Goal: Information Seeking & Learning: Find specific fact

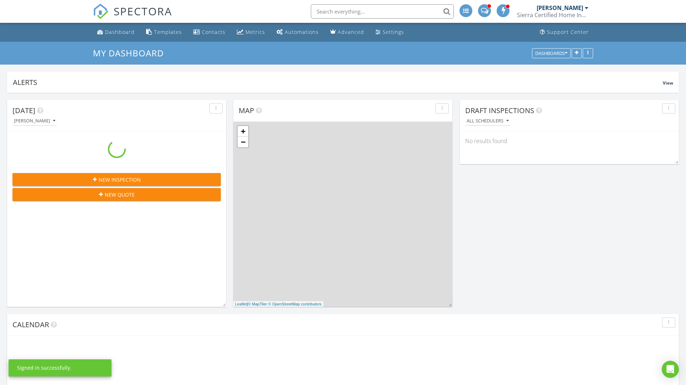
scroll to position [651, 686]
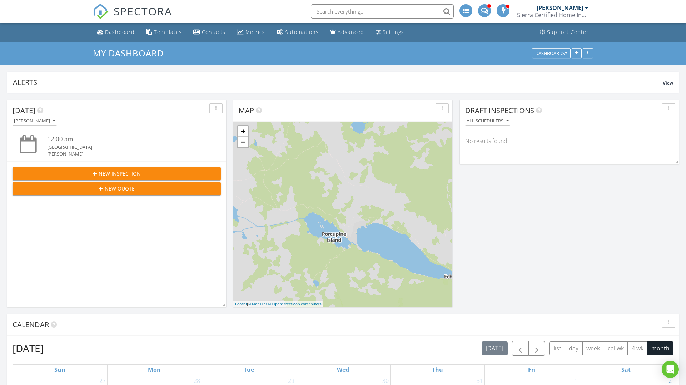
click at [586, 8] on div at bounding box center [587, 8] width 4 height 6
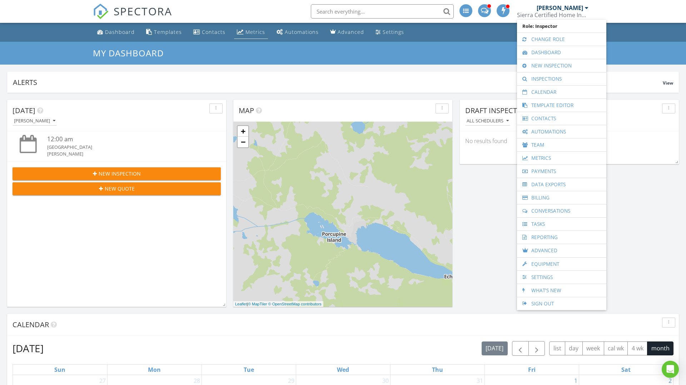
click at [254, 31] on div "Metrics" at bounding box center [255, 32] width 20 height 7
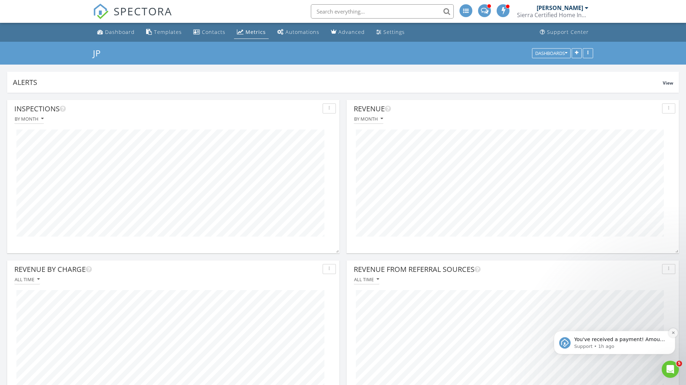
click at [671, 333] on icon "Dismiss notification" at bounding box center [673, 333] width 4 height 4
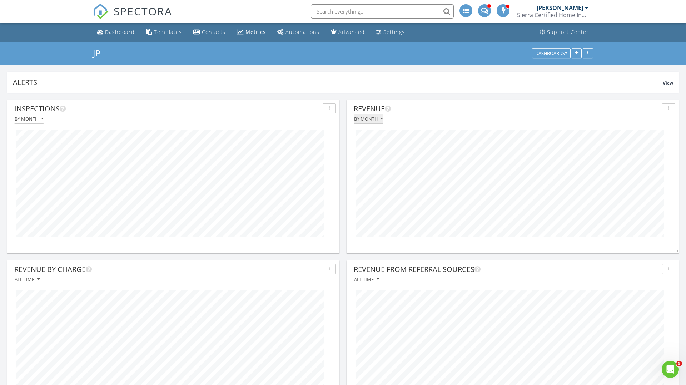
click at [377, 118] on div "By month" at bounding box center [368, 118] width 29 height 5
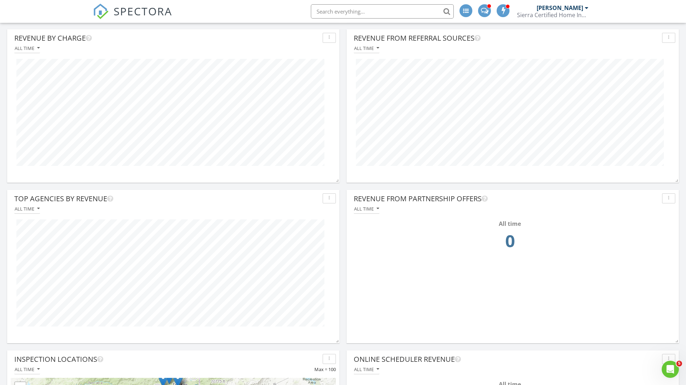
scroll to position [232, 0]
click at [39, 208] on icon "button" at bounding box center [38, 208] width 3 height 5
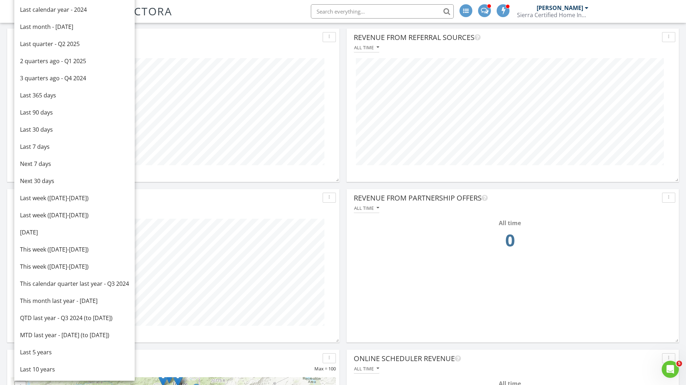
click at [331, 198] on div "button" at bounding box center [329, 197] width 7 height 5
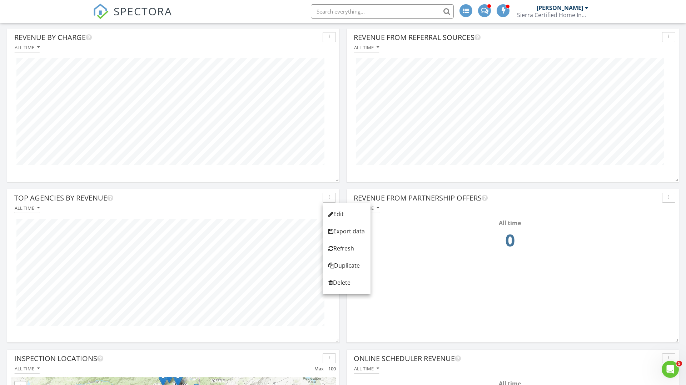
click at [273, 205] on div "All time" at bounding box center [173, 209] width 325 height 10
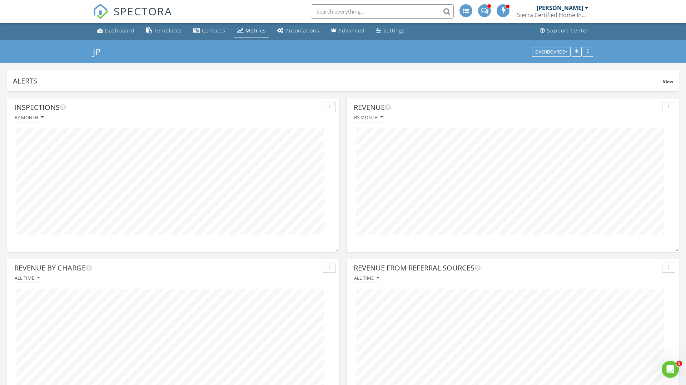
scroll to position [1, 0]
click at [380, 117] on icon "button" at bounding box center [381, 117] width 3 height 5
click at [671, 109] on div "button" at bounding box center [668, 107] width 7 height 5
click at [571, 115] on div "By month" at bounding box center [512, 118] width 325 height 10
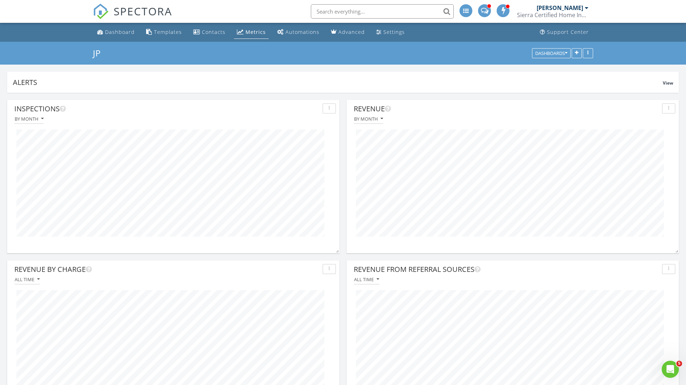
click at [242, 32] on link "Metrics" at bounding box center [251, 32] width 35 height 13
click at [585, 9] on div at bounding box center [587, 8] width 4 height 6
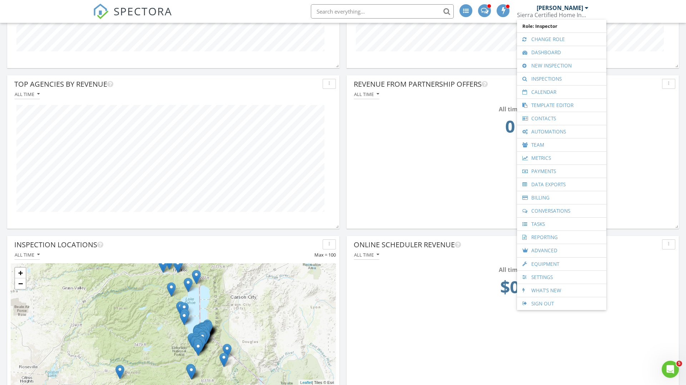
scroll to position [344, 0]
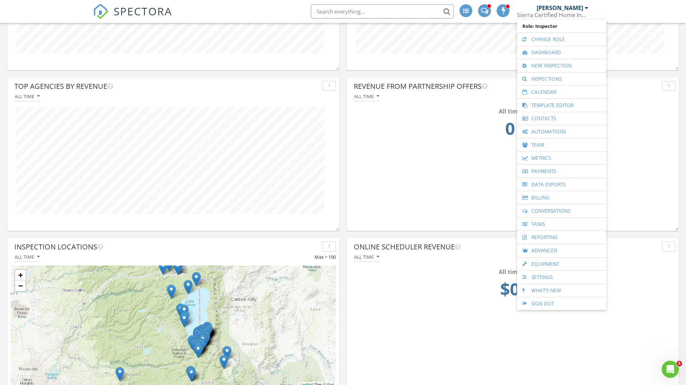
click at [376, 187] on div "Revenue from Partnership Offers All time All time 0" at bounding box center [513, 149] width 332 height 143
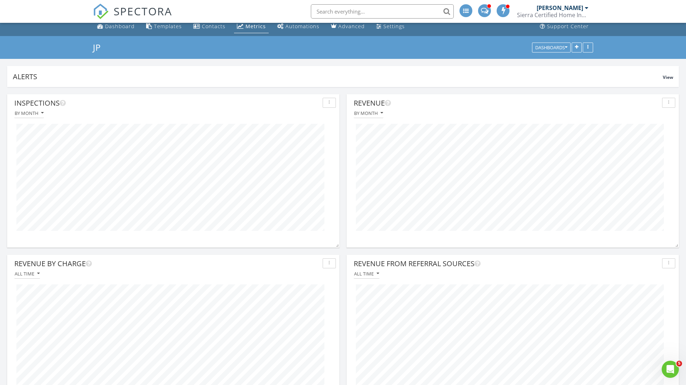
scroll to position [0, 0]
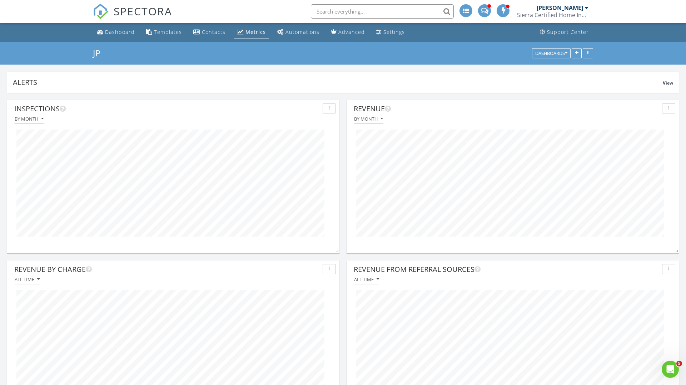
click at [390, 12] on input "text" at bounding box center [382, 11] width 143 height 14
type input "revenue by agent"
click at [583, 6] on div "[PERSON_NAME]" at bounding box center [563, 7] width 52 height 7
click at [666, 364] on div "Open Intercom Messenger" at bounding box center [669, 369] width 24 height 24
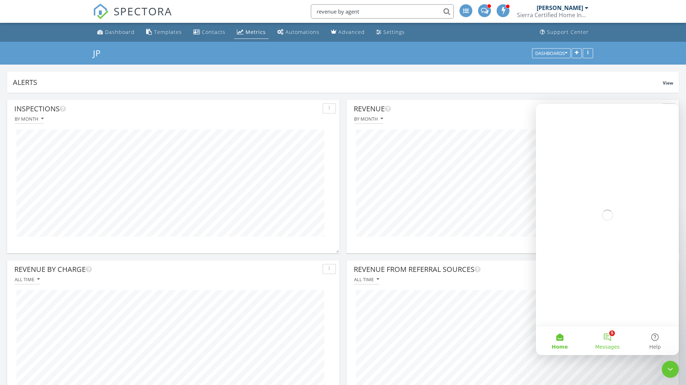
click at [609, 335] on button "5 Messages" at bounding box center [607, 341] width 48 height 29
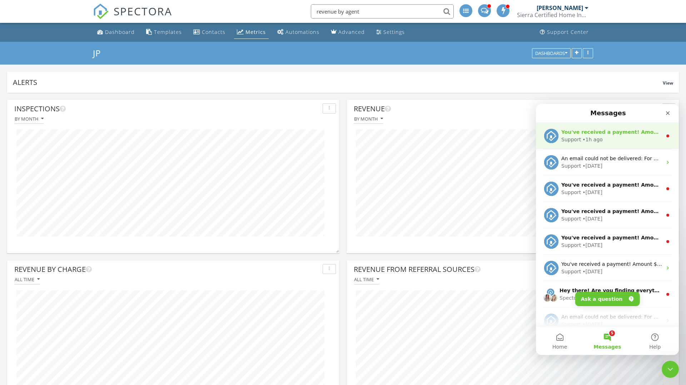
click at [583, 145] on div "You've received a payment! Amount $507.50 Fee $0.00 Net $507.50 Transaction # p…" at bounding box center [607, 136] width 143 height 26
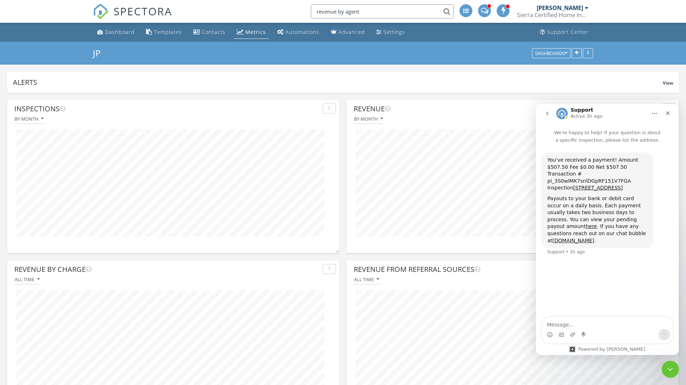
click at [548, 116] on icon "go back" at bounding box center [547, 114] width 6 height 6
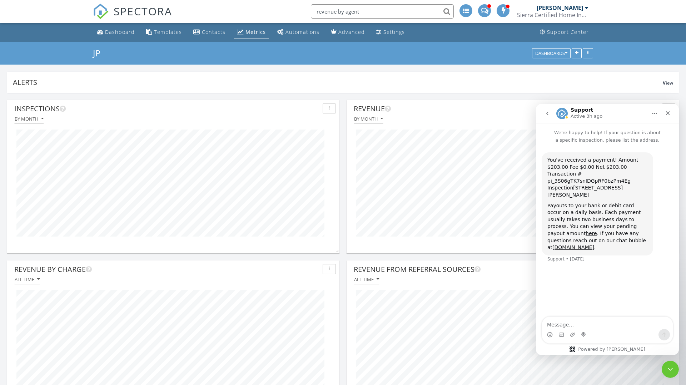
click at [549, 111] on icon "go back" at bounding box center [547, 114] width 6 height 6
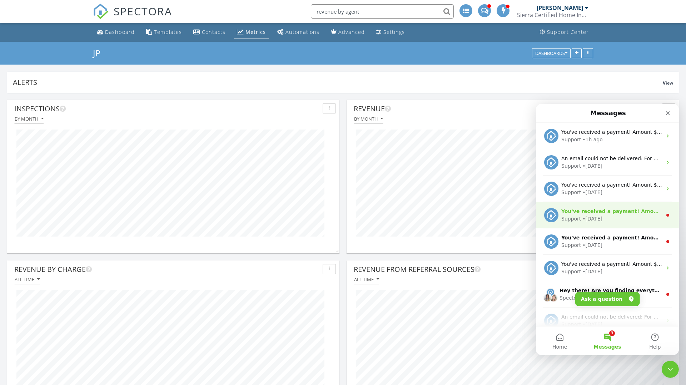
click at [584, 208] on div "You've received a payment! Amount $609.00 Fee $0.00 Net $609.00 Transaction # p…" at bounding box center [611, 212] width 101 height 8
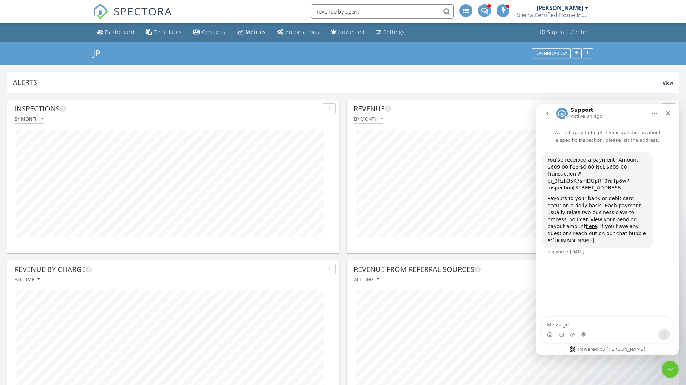
click at [547, 117] on button "go back" at bounding box center [548, 114] width 14 height 14
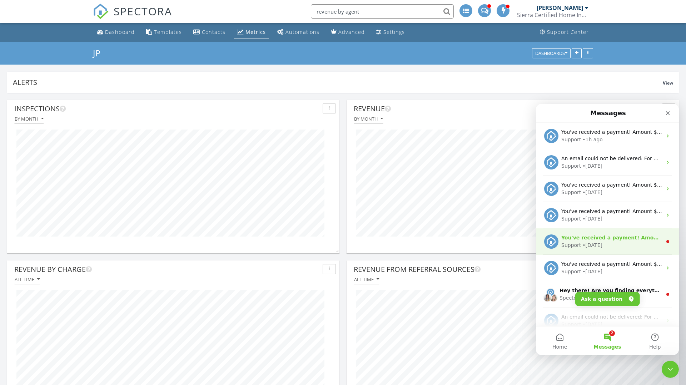
click at [579, 242] on div "Support" at bounding box center [571, 246] width 20 height 8
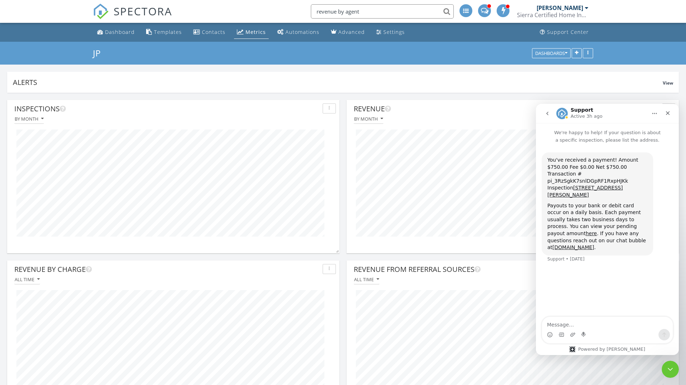
click at [547, 115] on icon "go back" at bounding box center [547, 114] width 6 height 6
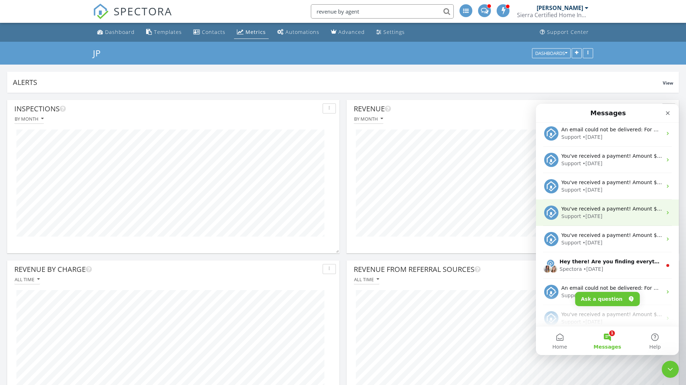
scroll to position [32, 0]
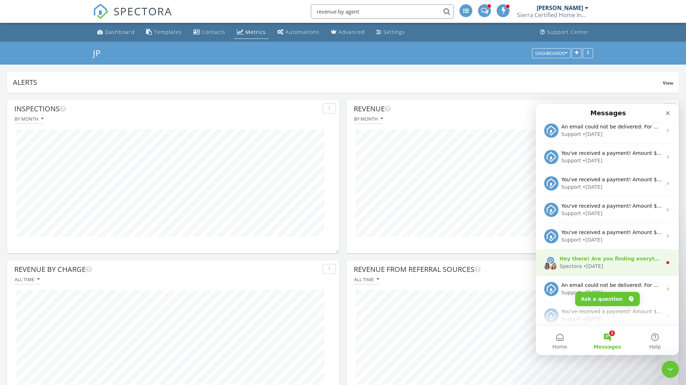
click at [602, 263] on div "Spectora • 5d ago" at bounding box center [610, 267] width 103 height 8
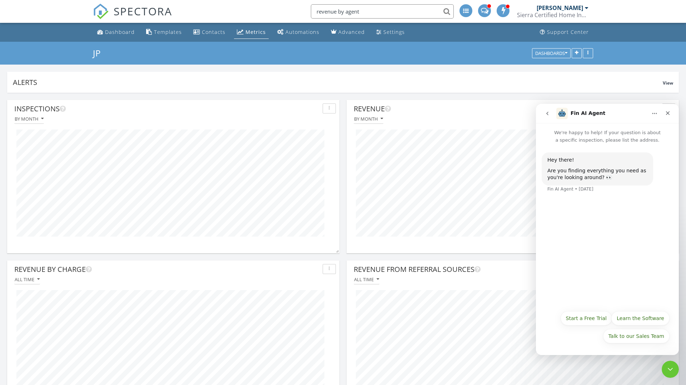
click at [548, 114] on icon "go back" at bounding box center [547, 114] width 2 height 4
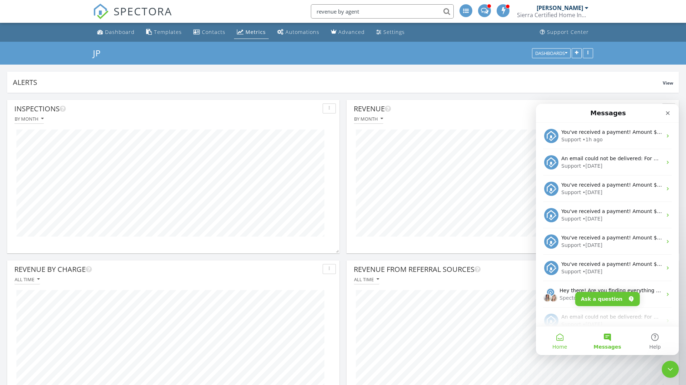
click at [560, 341] on button "Home" at bounding box center [560, 341] width 48 height 29
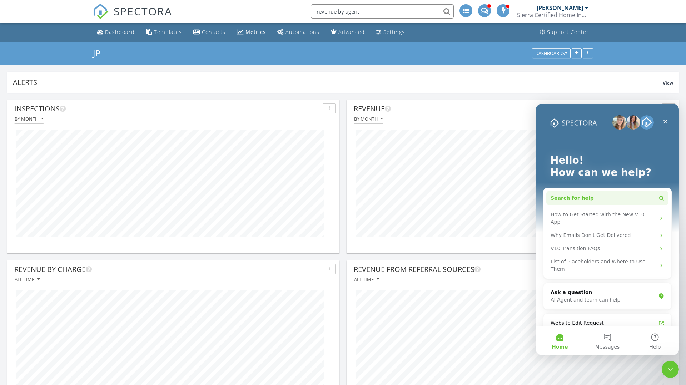
click at [581, 198] on span "Search for help" at bounding box center [572, 199] width 43 height 8
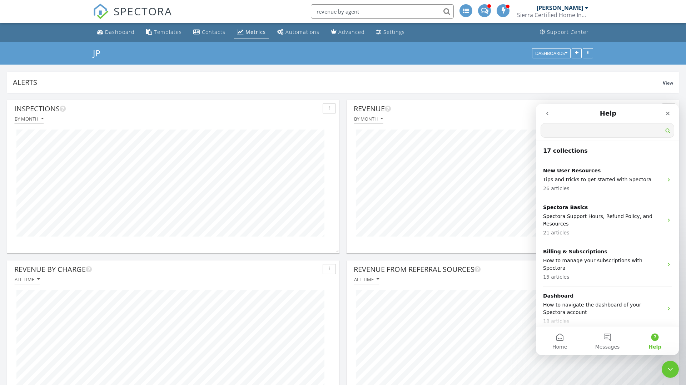
click at [548, 113] on icon "go back" at bounding box center [547, 114] width 6 height 6
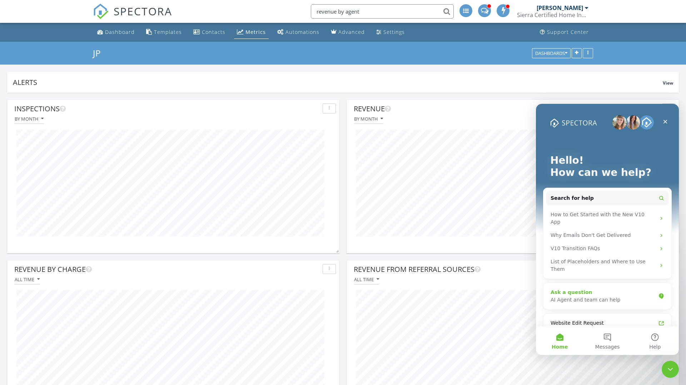
click at [569, 289] on div "Ask a question" at bounding box center [603, 293] width 105 height 8
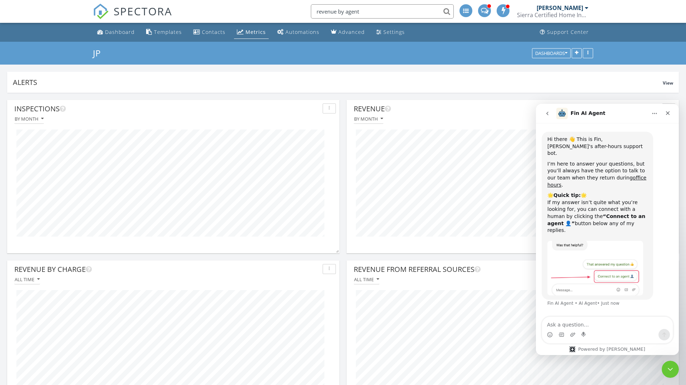
click at [564, 326] on textarea "Ask a question…" at bounding box center [607, 323] width 131 height 12
type textarea "finding revenue by agent"
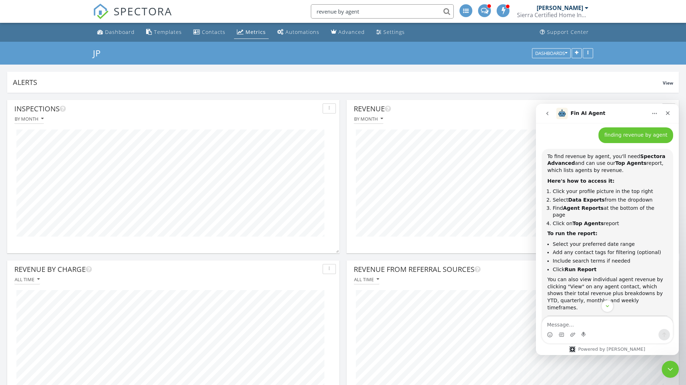
scroll to position [179, 0]
click at [588, 10] on div at bounding box center [587, 8] width 4 height 6
click at [671, 366] on icon "Close Intercom Messenger" at bounding box center [669, 368] width 9 height 9
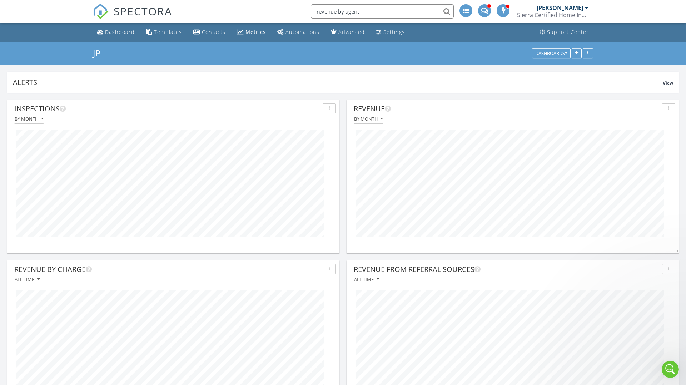
scroll to position [276, 0]
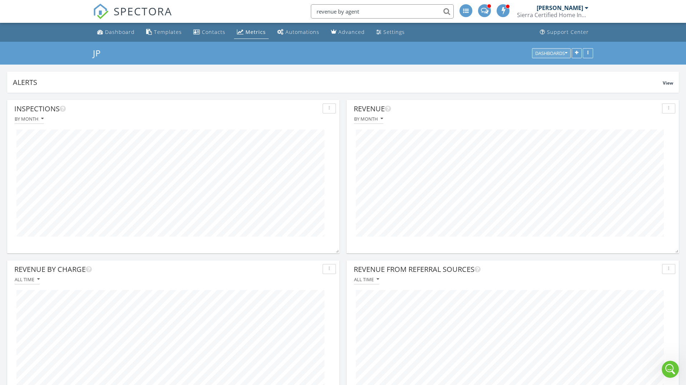
click at [563, 55] on div "Dashboards" at bounding box center [551, 53] width 32 height 5
click at [580, 13] on div "Sierra Certified Home Inspections" at bounding box center [552, 14] width 71 height 7
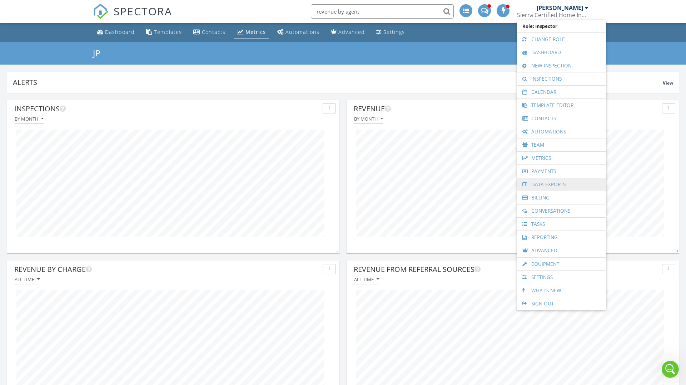
click at [536, 181] on link "Data Exports" at bounding box center [562, 184] width 82 height 13
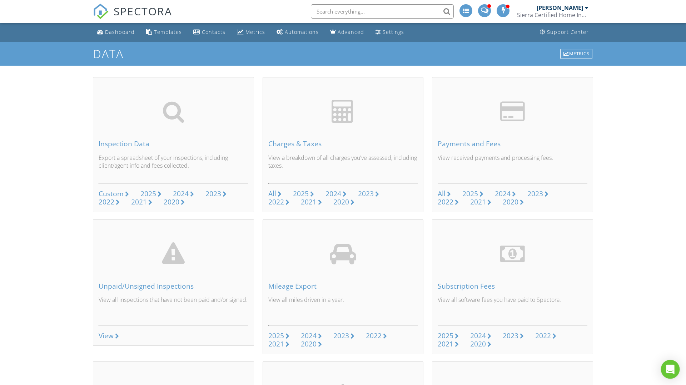
click at [674, 369] on icon "Open Intercom Messenger" at bounding box center [670, 369] width 9 height 9
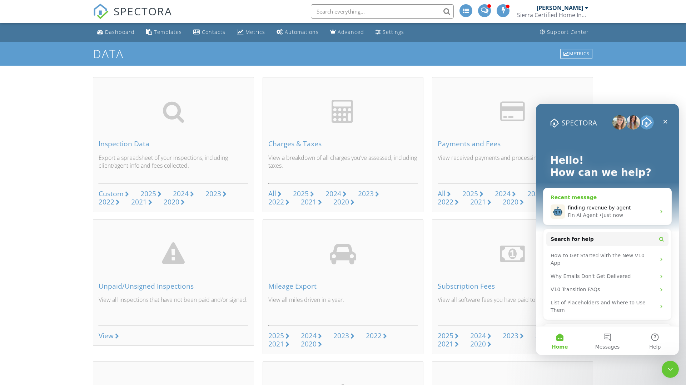
click at [606, 211] on div "finding revenue by agent" at bounding box center [612, 208] width 88 height 8
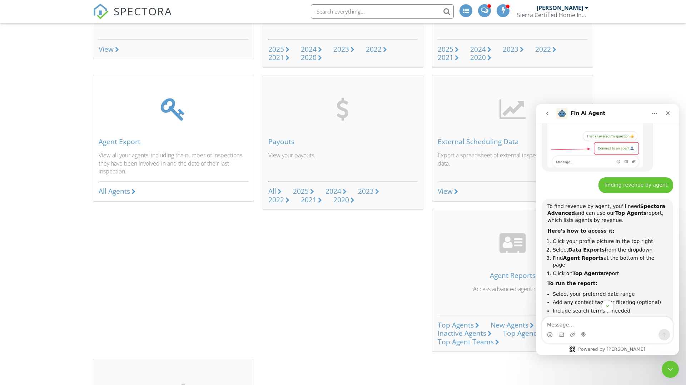
scroll to position [295, 0]
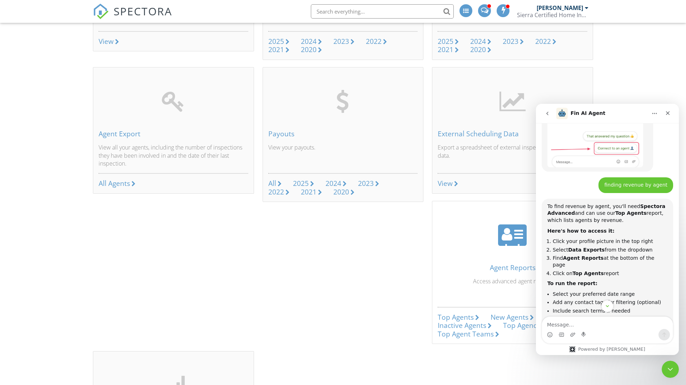
click at [455, 316] on div "Top Agents" at bounding box center [456, 318] width 36 height 10
